Goal: Information Seeking & Learning: Check status

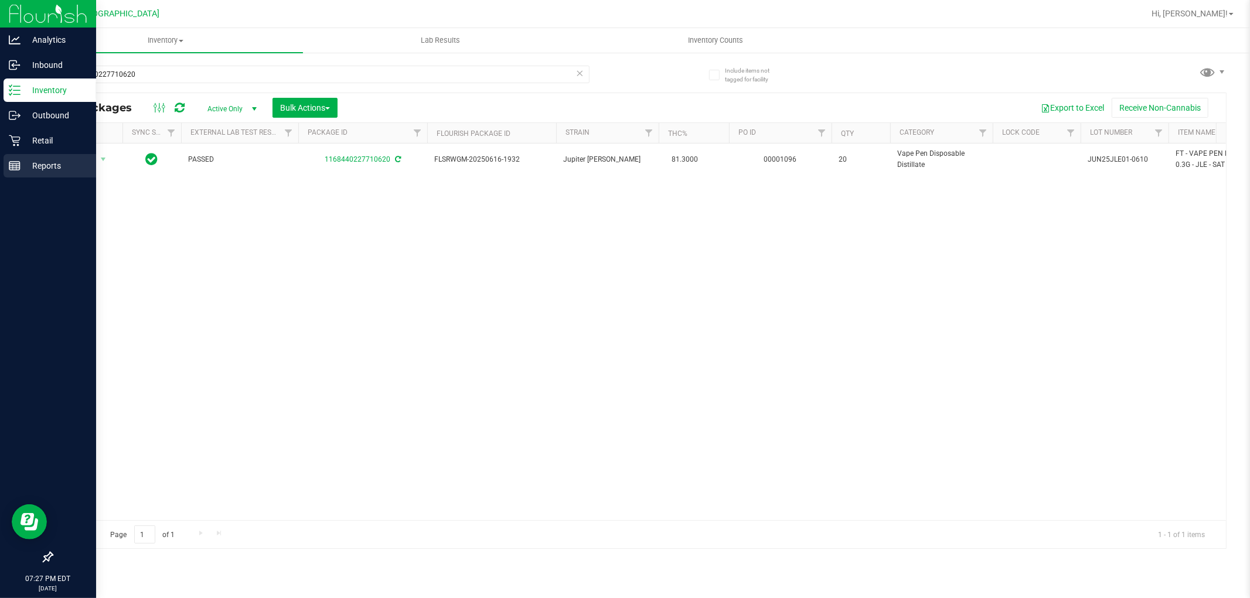
click at [25, 170] on p "Reports" at bounding box center [56, 166] width 70 height 14
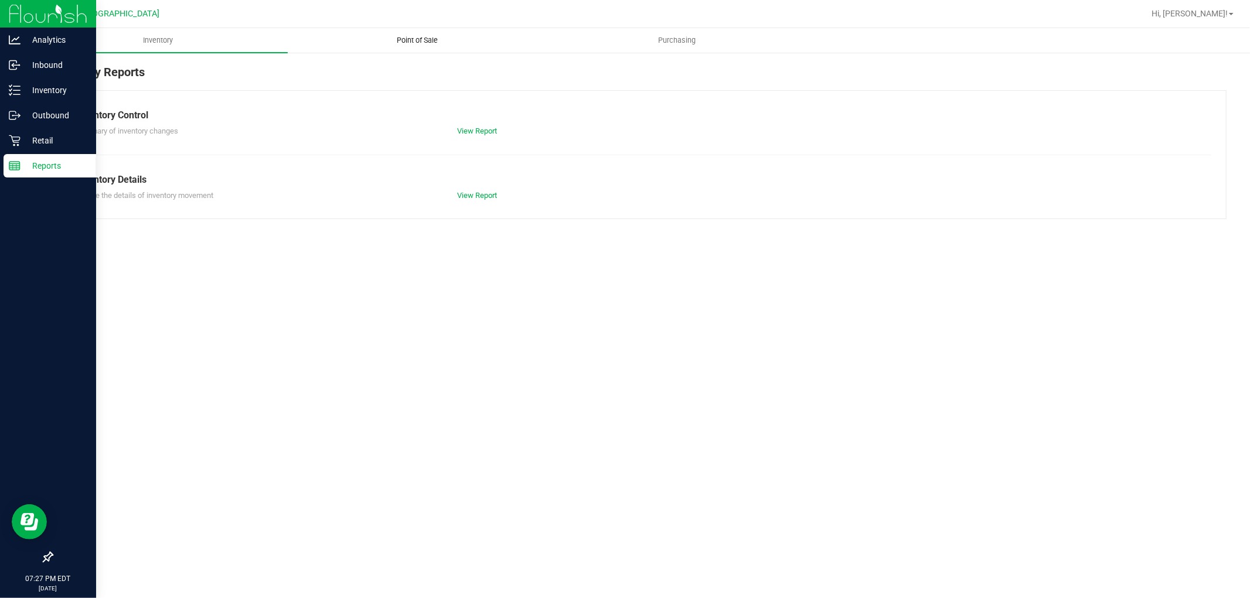
click at [412, 37] on span "Point of Sale" at bounding box center [417, 40] width 73 height 11
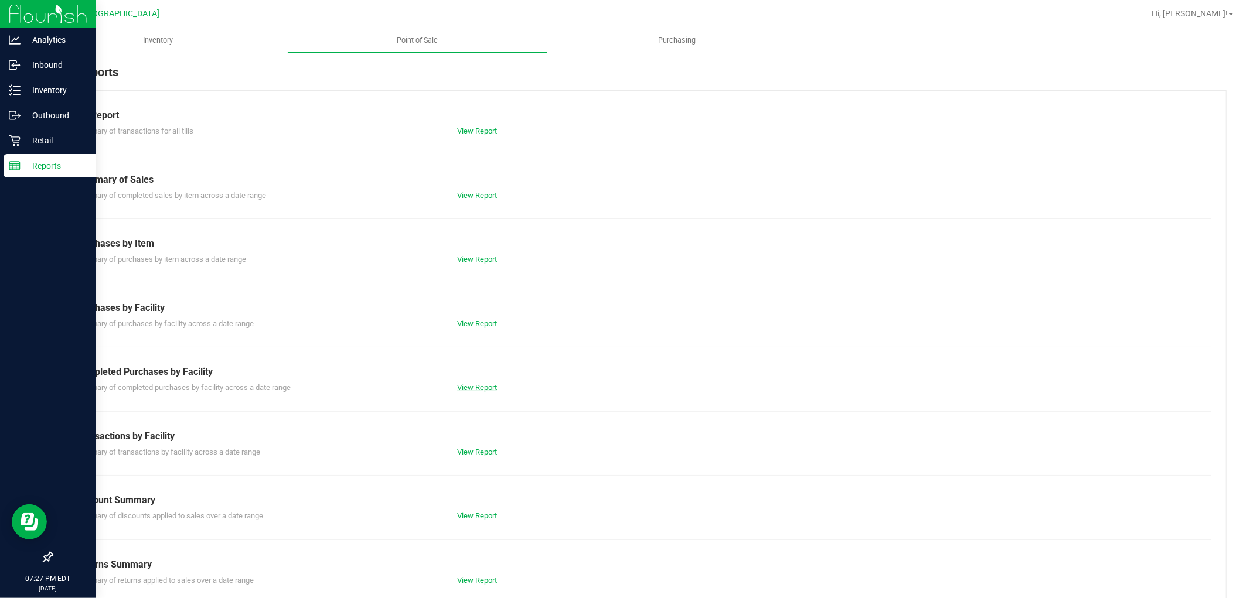
click at [465, 385] on link "View Report" at bounding box center [477, 387] width 40 height 9
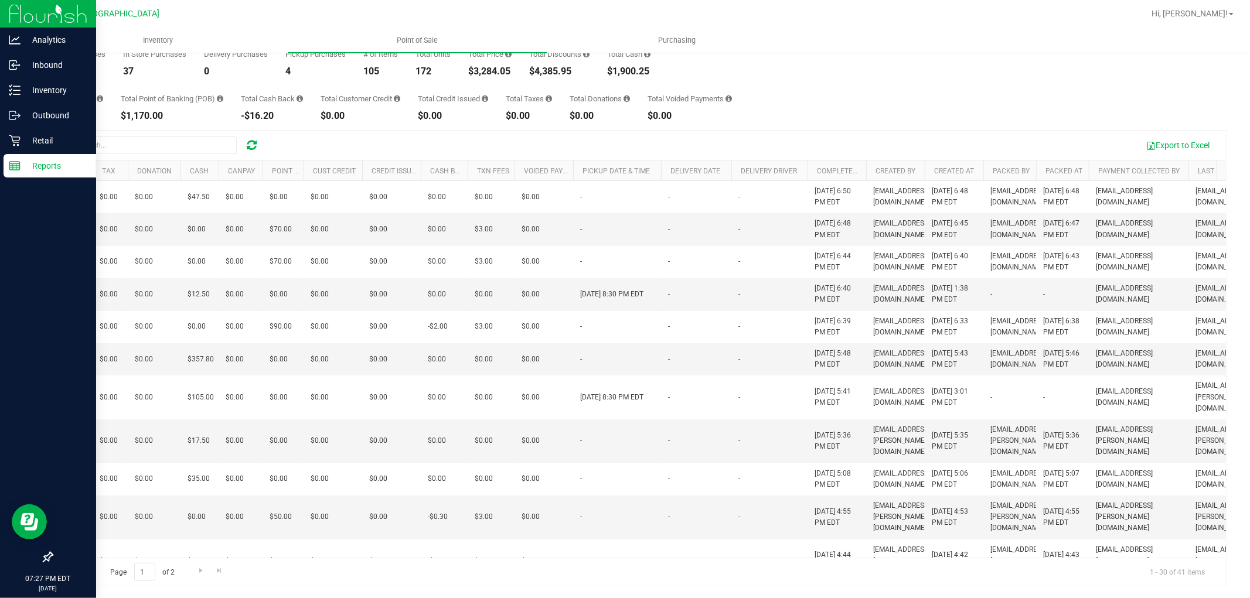
scroll to position [0, 431]
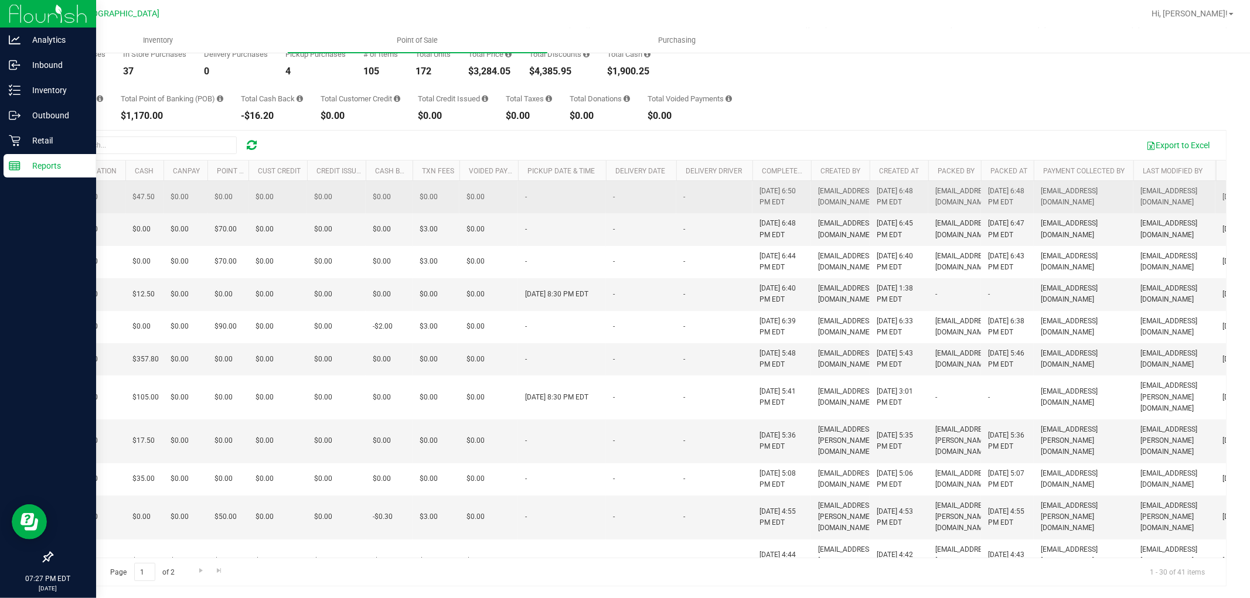
drag, startPoint x: 808, startPoint y: 369, endPoint x: 723, endPoint y: 198, distance: 191.2
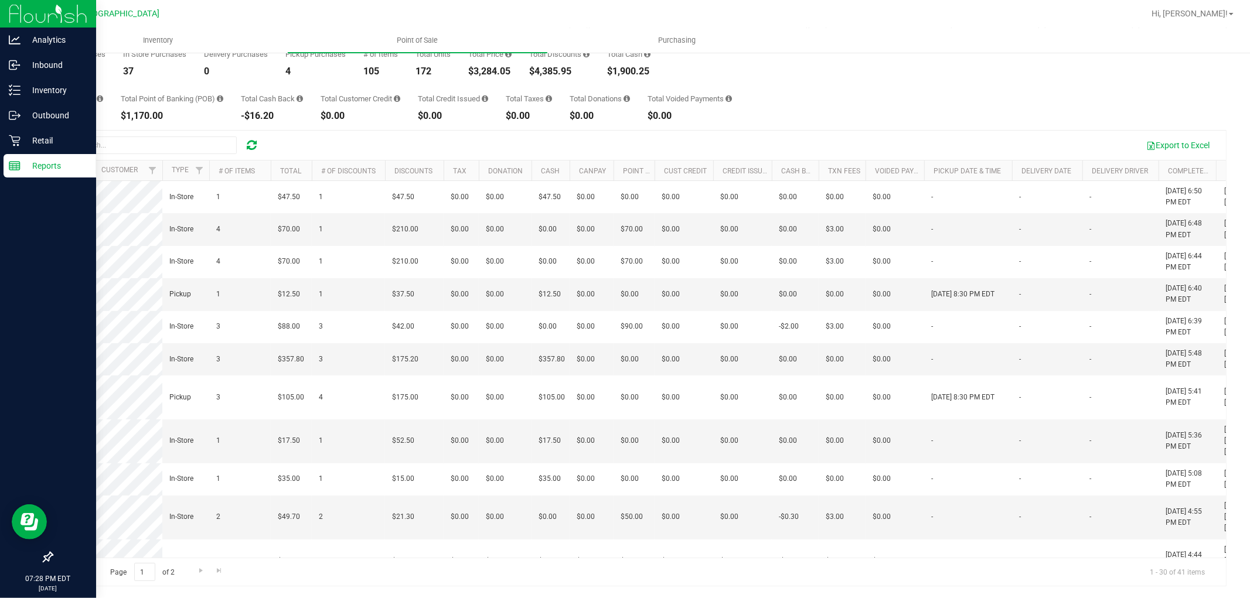
scroll to position [0, 0]
